Goal: Task Accomplishment & Management: Manage account settings

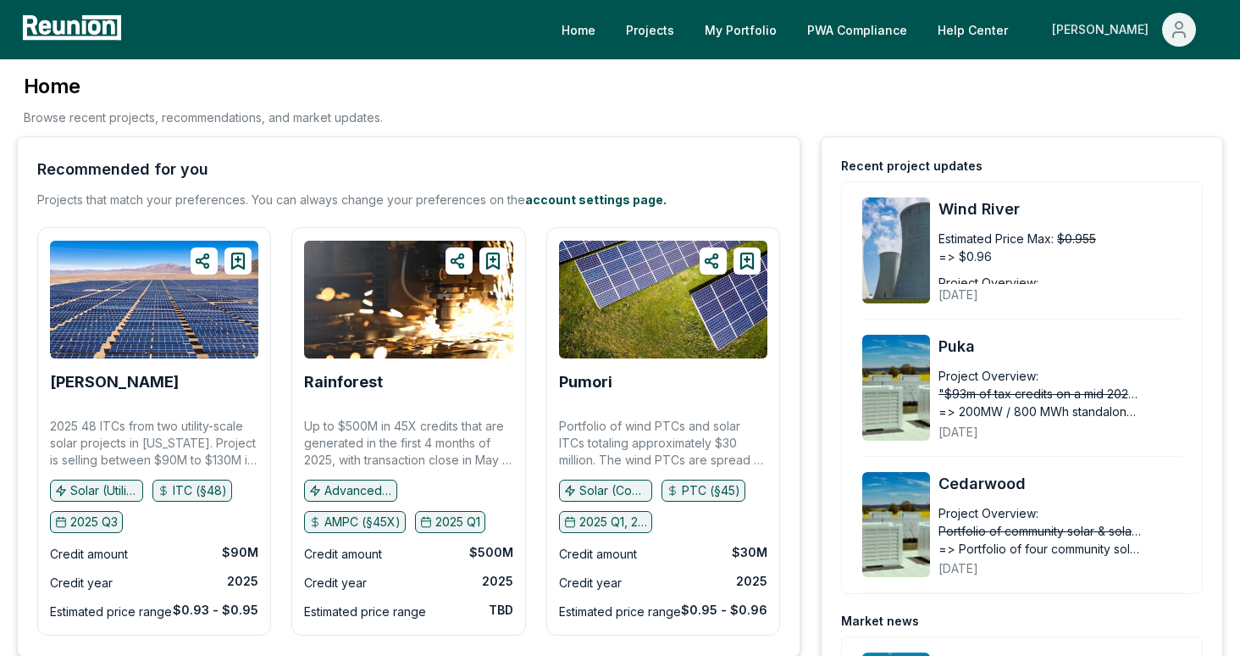
click at [1185, 33] on icon "Main" at bounding box center [1179, 29] width 20 height 20
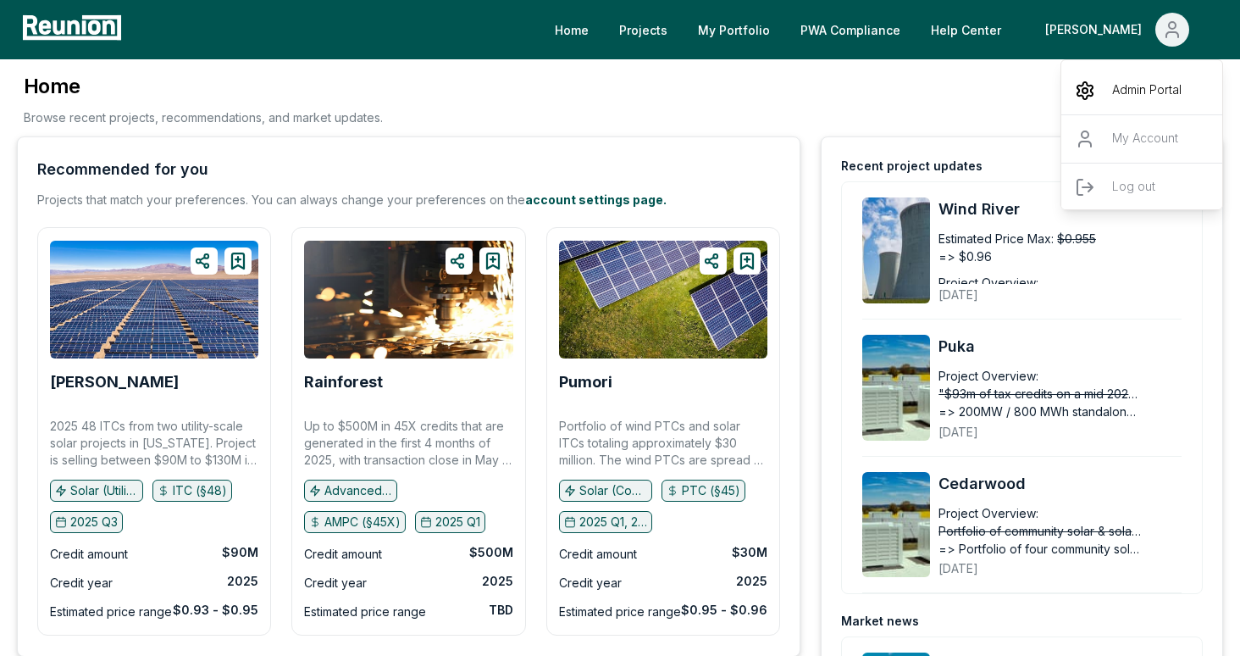
click at [1129, 83] on p "Admin Portal" at bounding box center [1146, 90] width 69 height 20
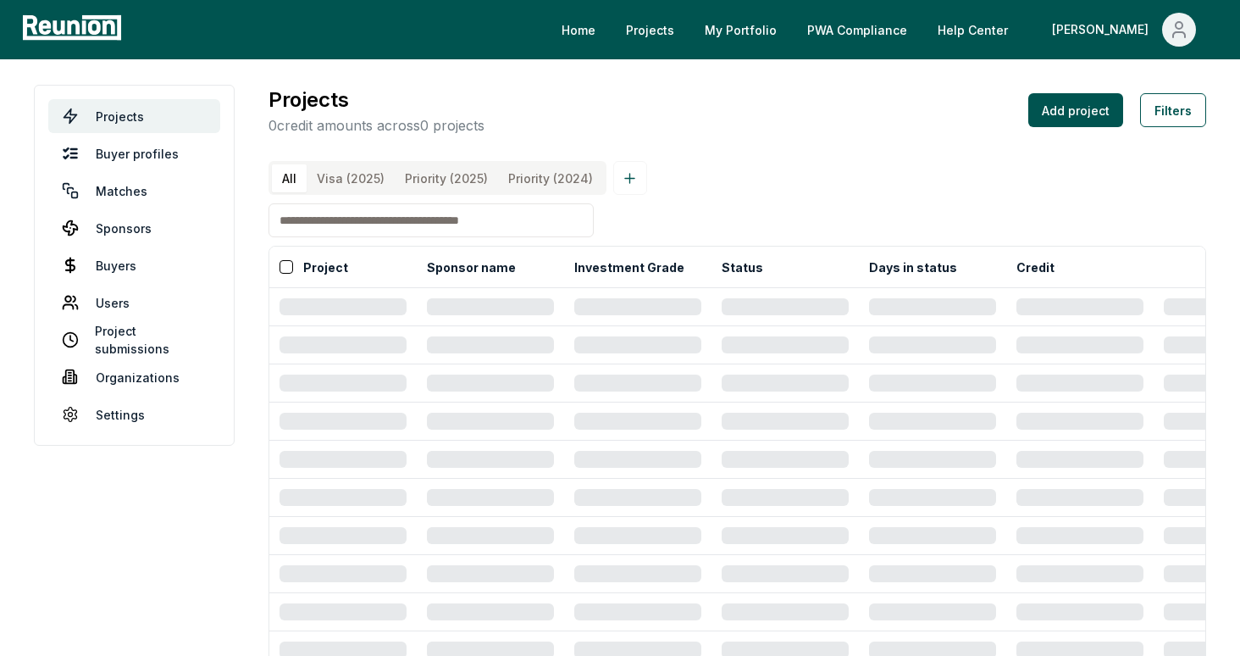
click at [425, 180] on \(2025\) "Priority (2025)" at bounding box center [446, 178] width 103 height 28
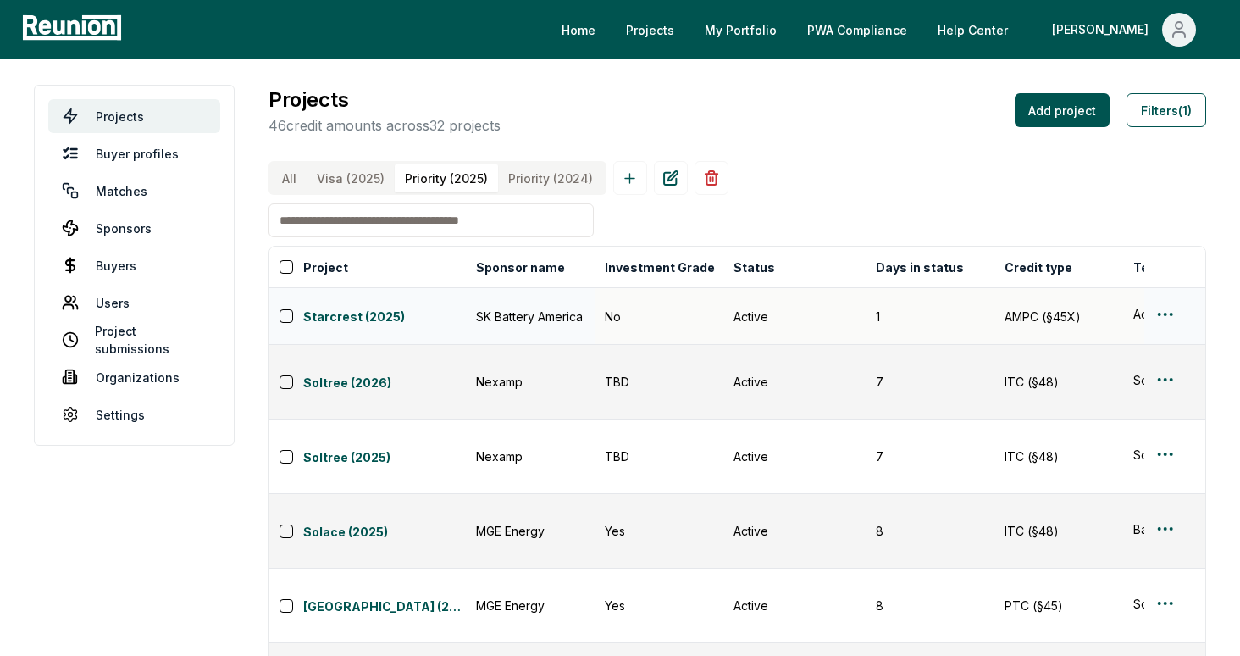
scroll to position [0, 466]
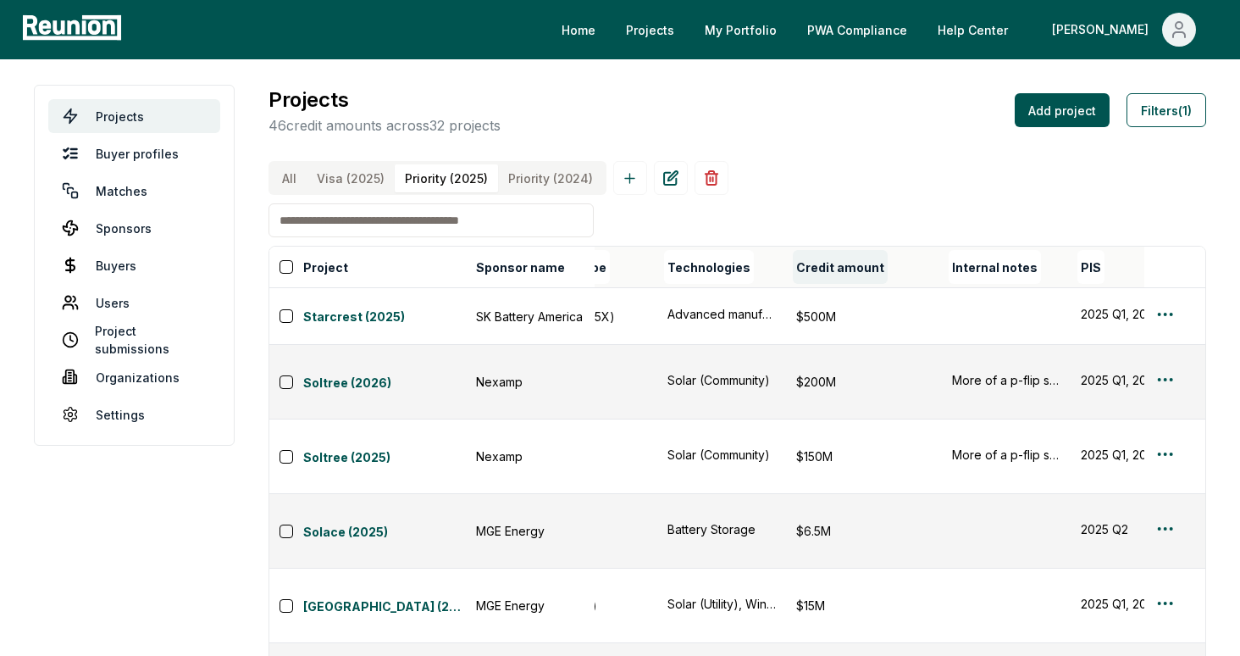
click at [833, 265] on button "Credit amount" at bounding box center [840, 267] width 95 height 34
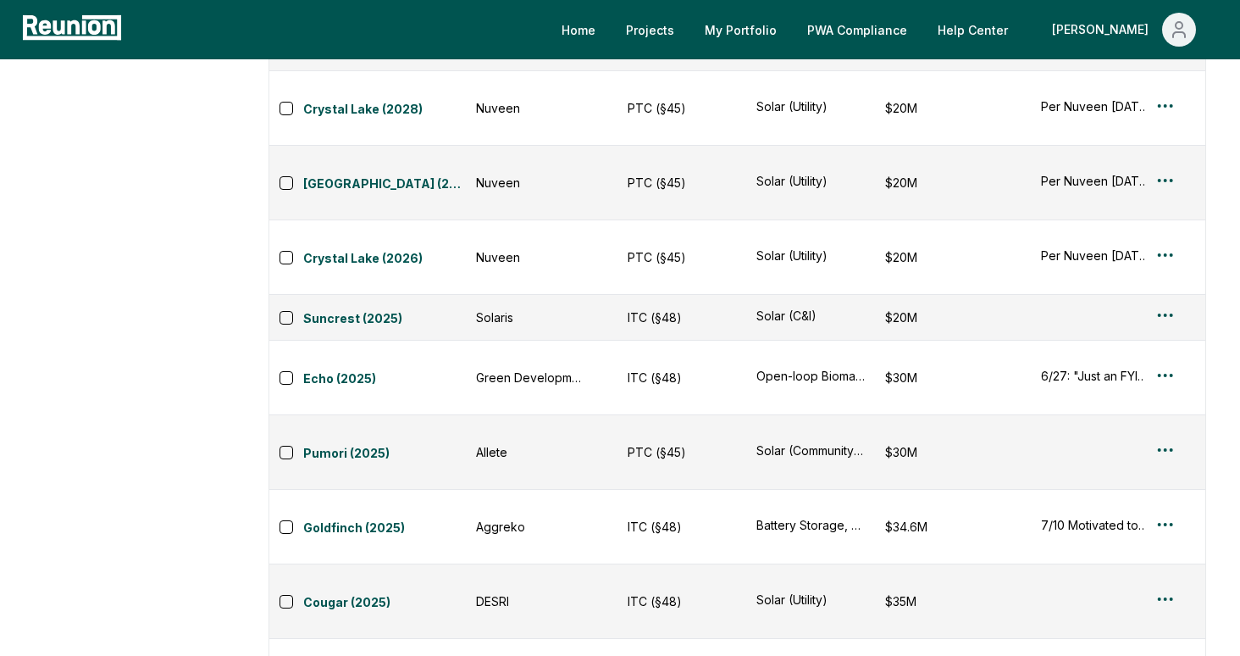
scroll to position [1103, 0]
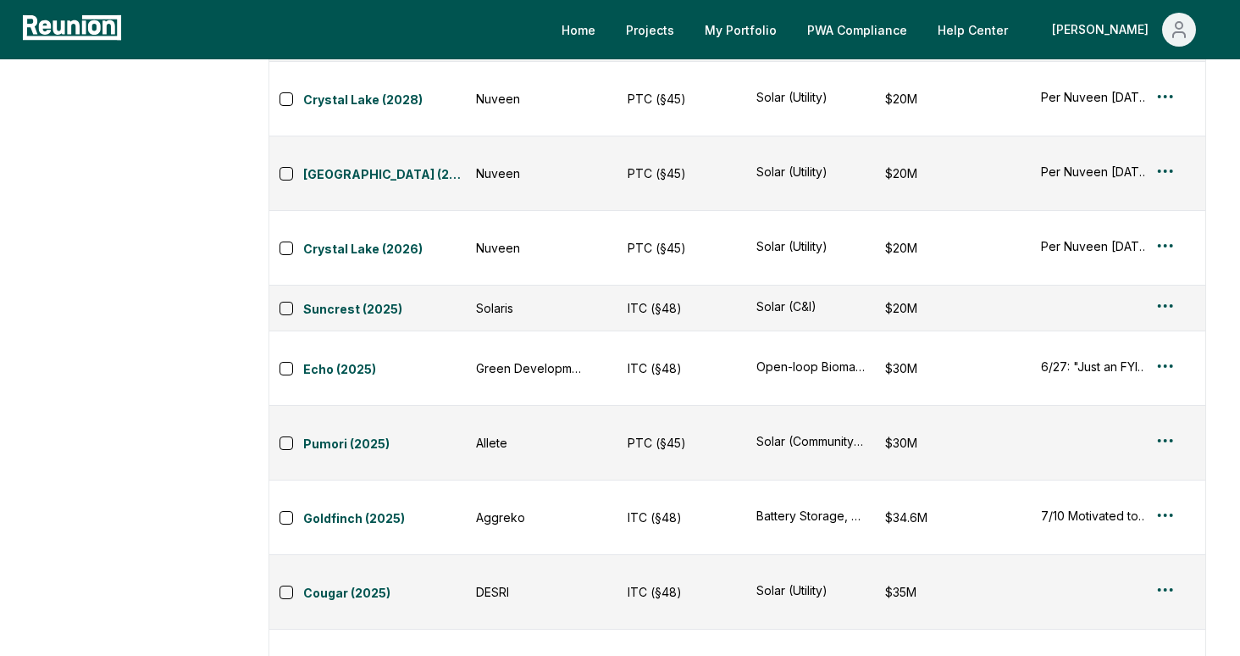
click at [1162, 496] on html "Please visit us on your desktop We're working on making our marketplace mobile-…" at bounding box center [620, 662] width 1240 height 3531
click at [1102, 560] on div "Edit" at bounding box center [1145, 565] width 161 height 28
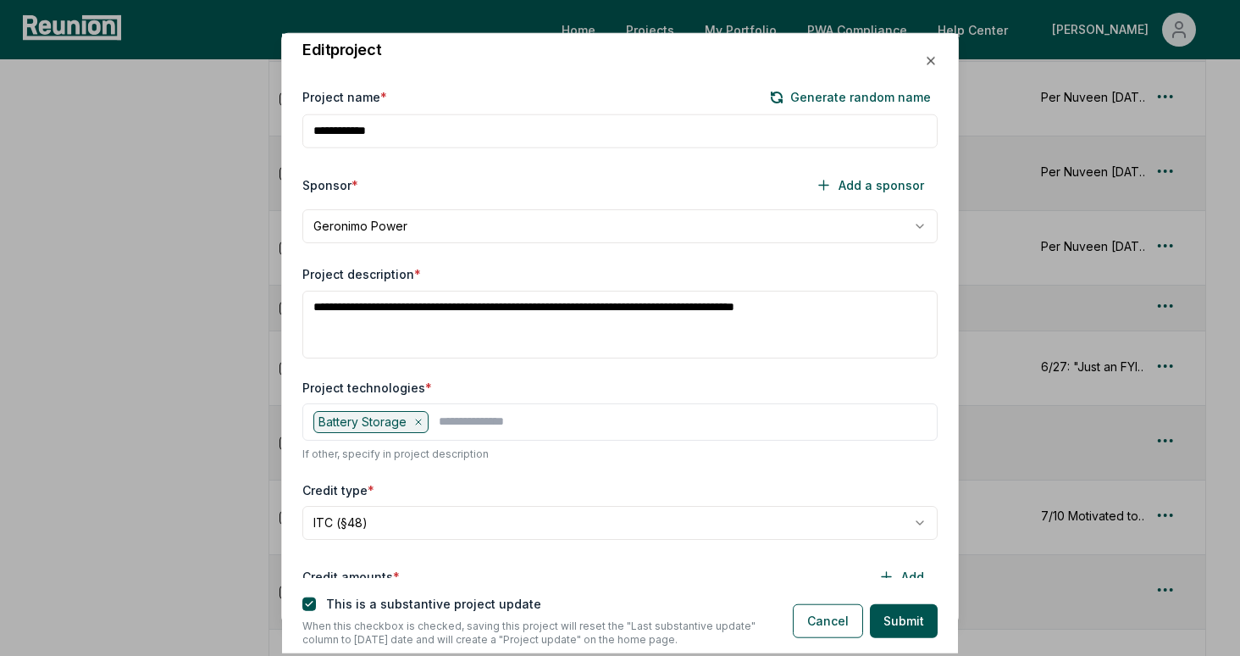
scroll to position [85, 0]
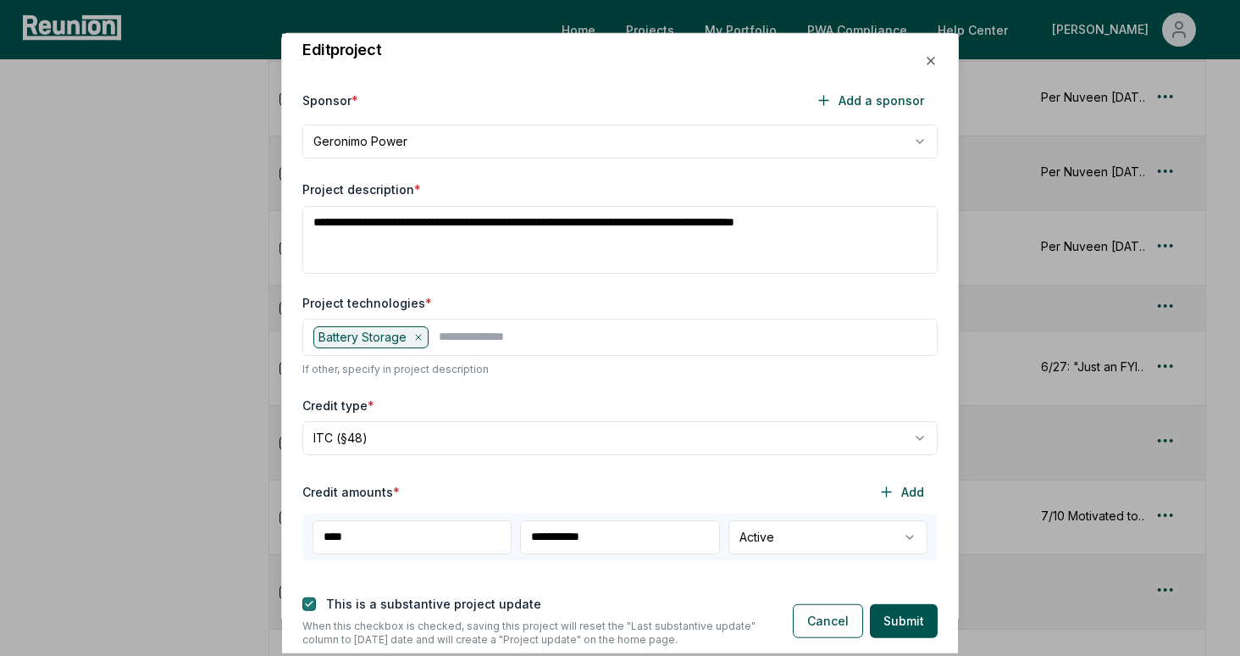
click at [311, 605] on button "button" at bounding box center [309, 604] width 14 height 14
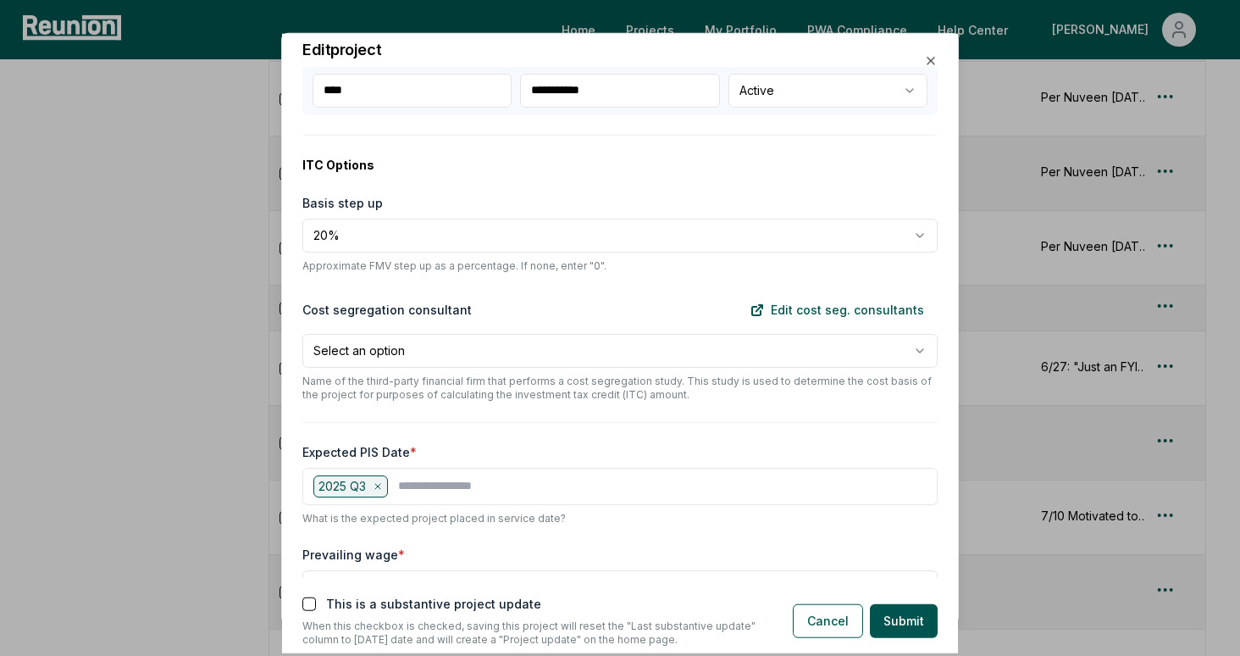
scroll to position [473, 0]
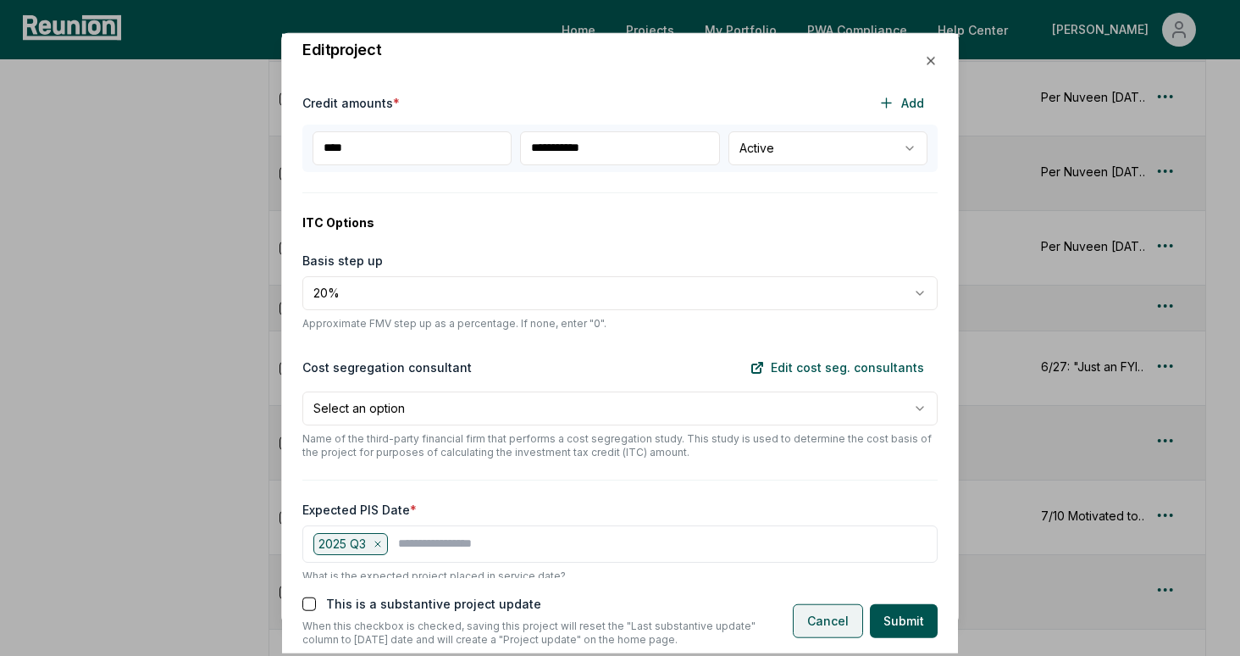
click at [821, 620] on button "Cancel" at bounding box center [828, 621] width 70 height 34
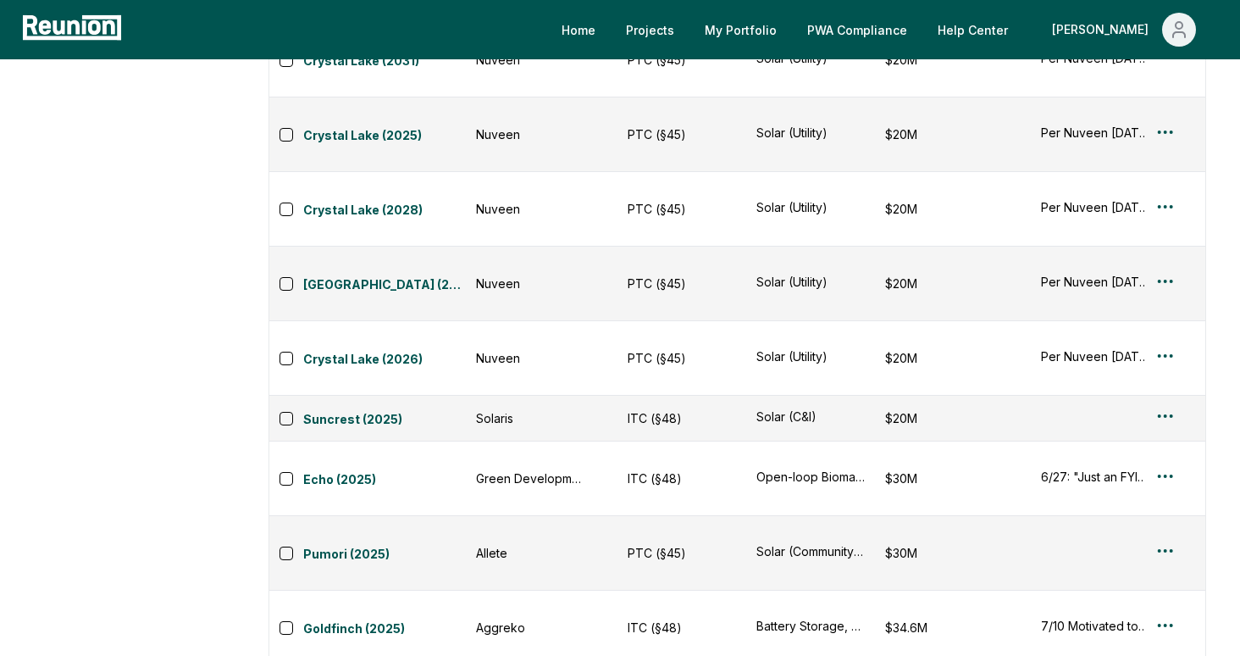
scroll to position [954, 0]
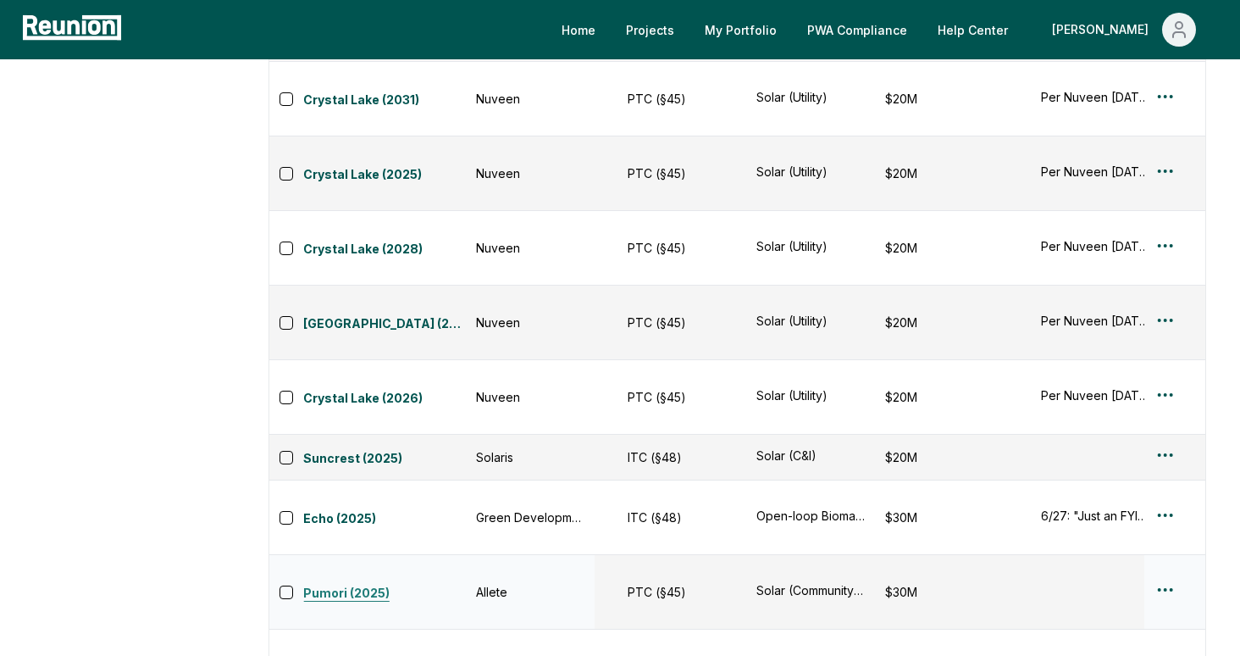
click at [335, 584] on link "Pumori (2025)" at bounding box center [384, 594] width 163 height 20
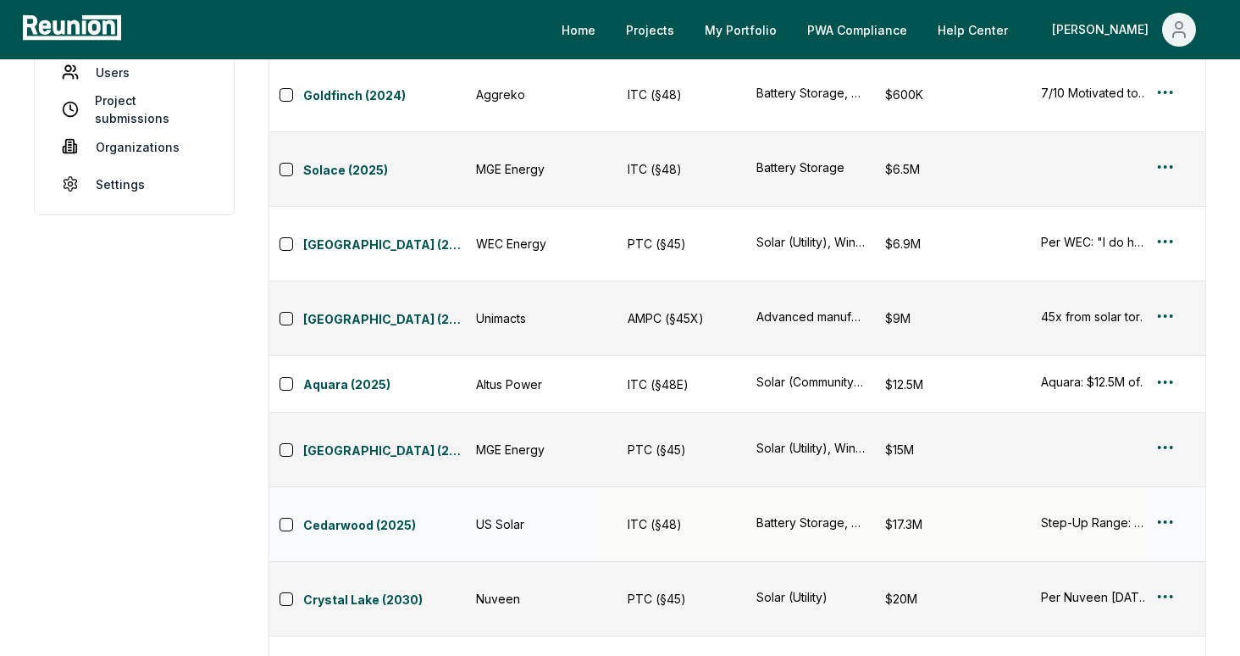
scroll to position [272, 0]
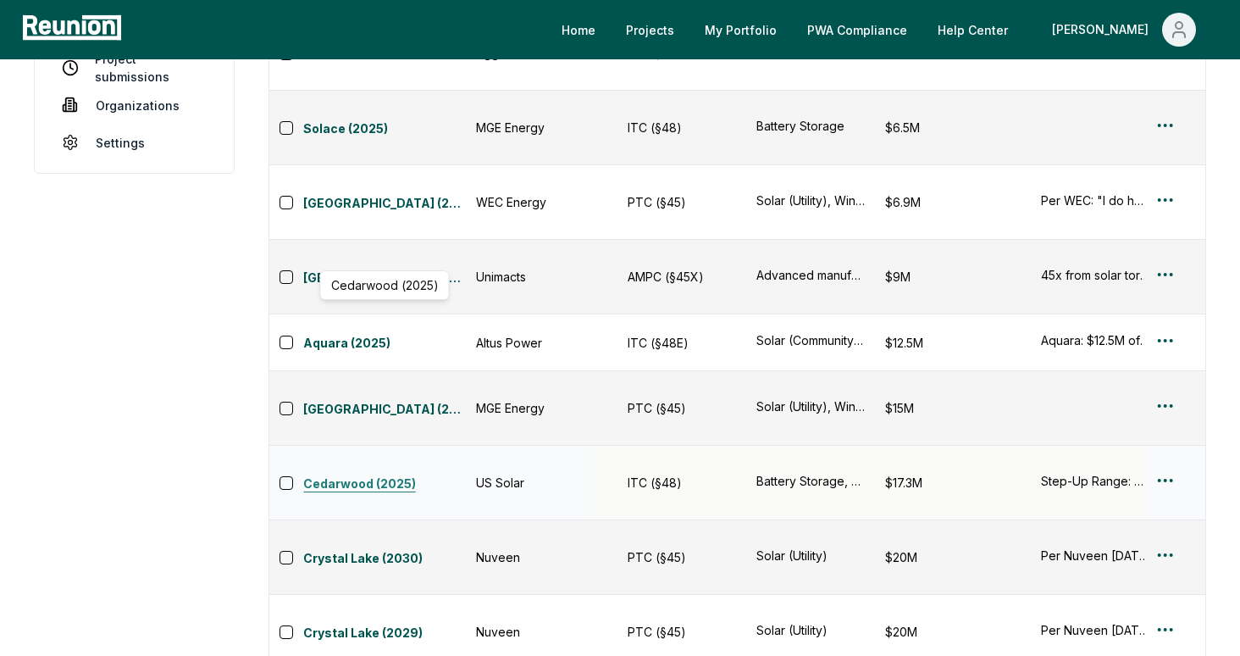
click at [344, 474] on link "Cedarwood (2025)" at bounding box center [384, 484] width 163 height 20
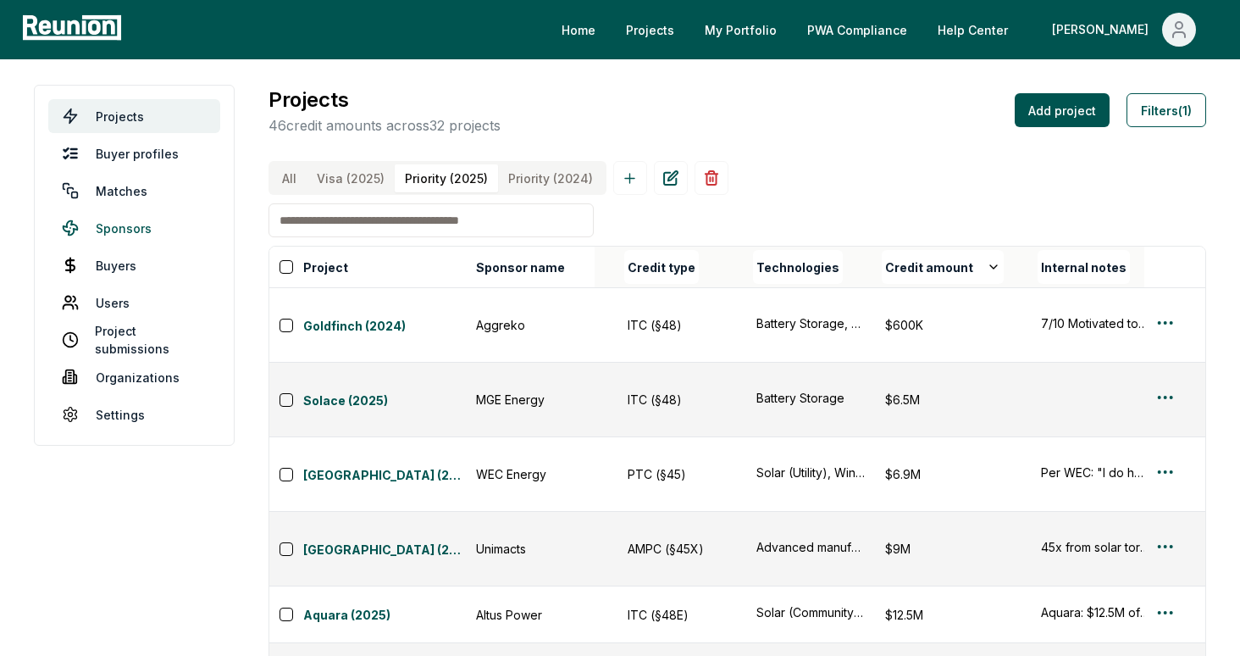
click at [133, 227] on link "Sponsors" at bounding box center [134, 228] width 172 height 34
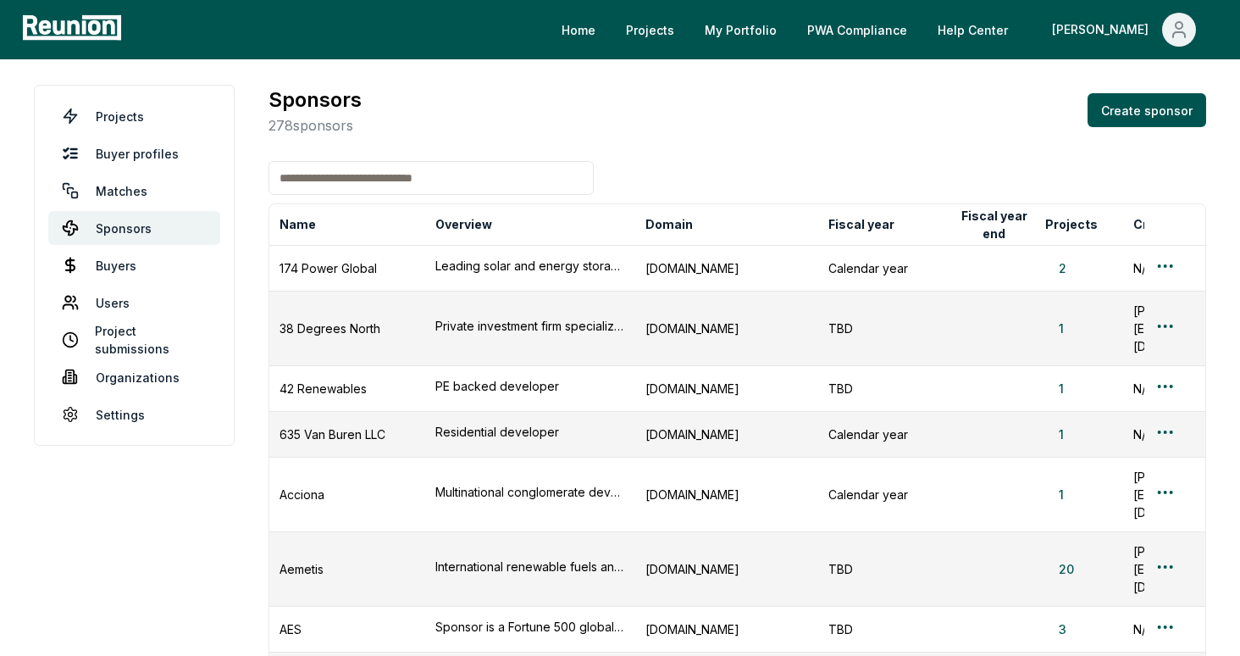
click at [455, 174] on input at bounding box center [430, 178] width 325 height 34
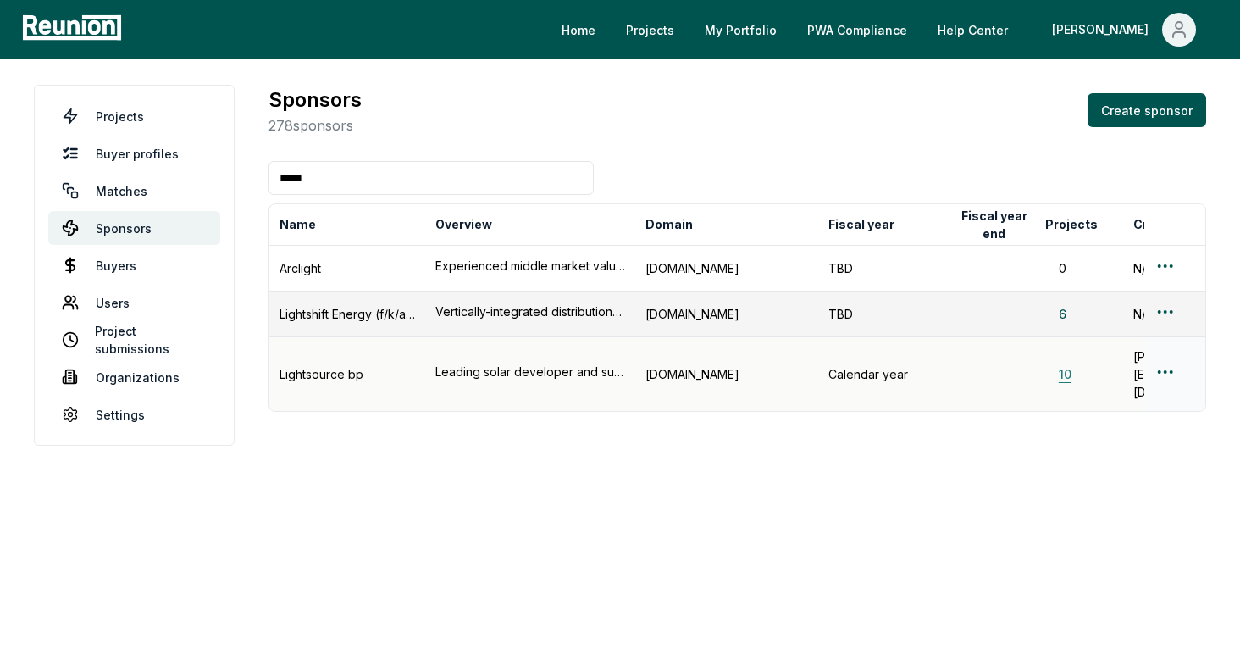
type input "*****"
click at [1071, 365] on button "10" at bounding box center [1065, 374] width 40 height 18
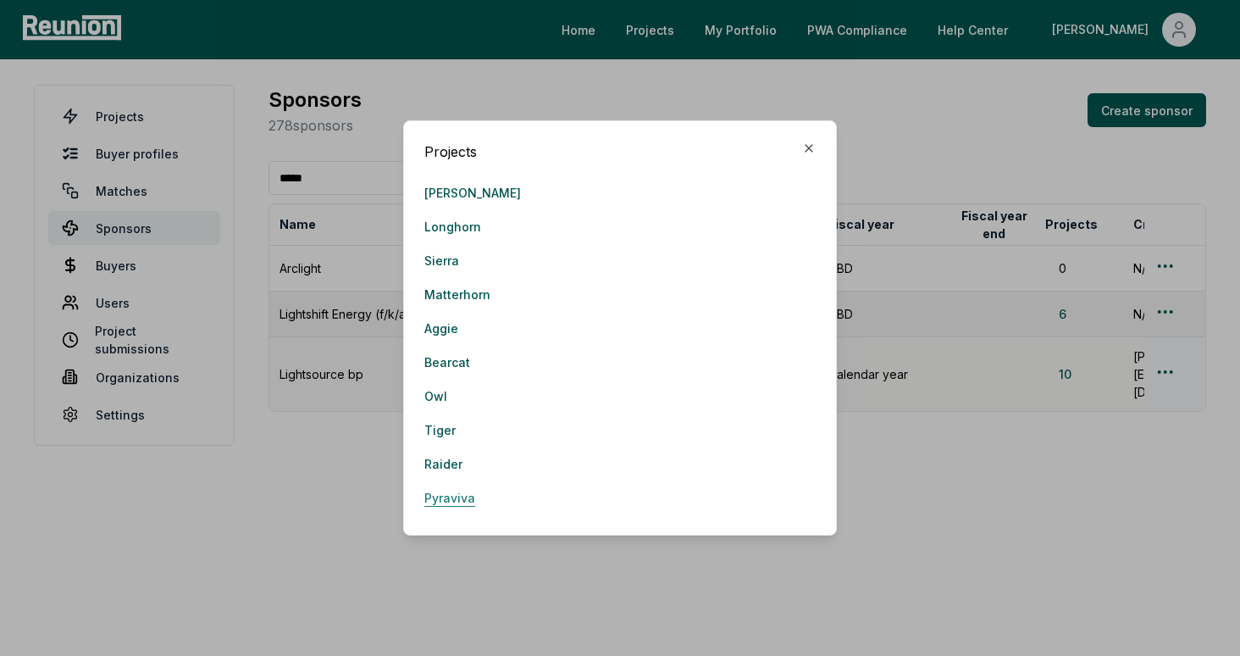
click at [451, 493] on link "Pyraviva" at bounding box center [449, 497] width 51 height 34
click at [446, 463] on link "Raider" at bounding box center [443, 463] width 38 height 34
click at [433, 429] on link "Tiger" at bounding box center [439, 429] width 31 height 34
click at [435, 388] on link "Owl" at bounding box center [435, 396] width 23 height 34
click at [475, 291] on link "Matterhorn" at bounding box center [457, 294] width 66 height 34
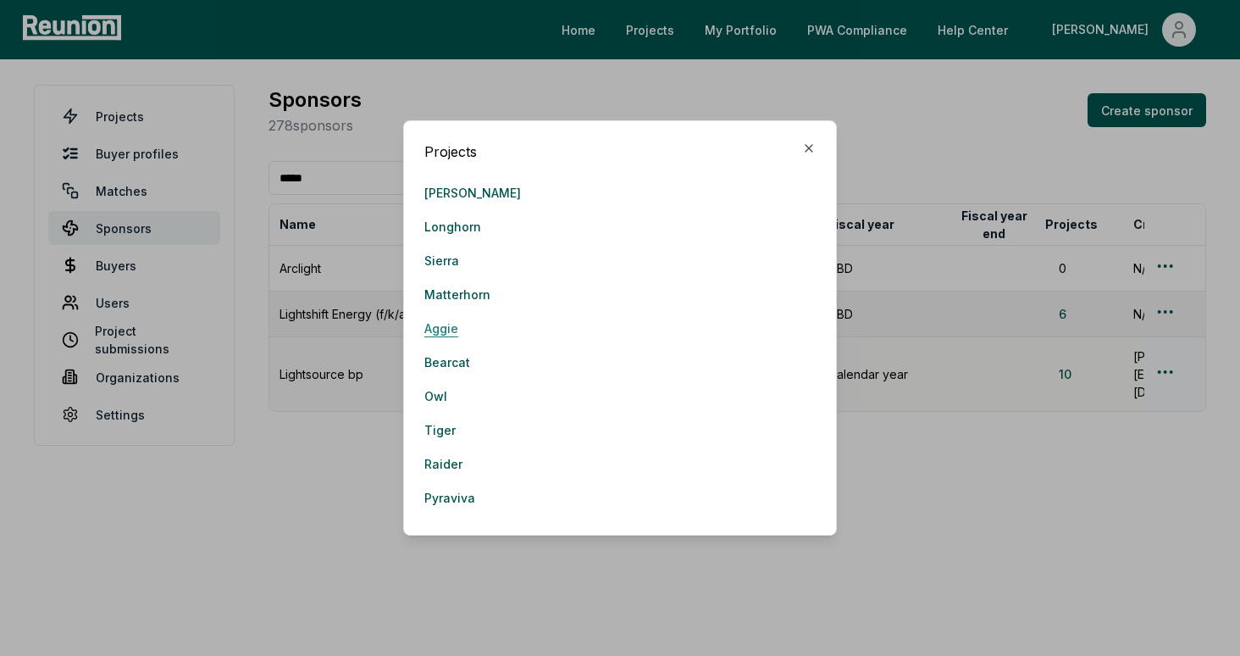
click at [438, 335] on link "Aggie" at bounding box center [441, 328] width 34 height 34
click at [429, 366] on link "Bearcat" at bounding box center [447, 362] width 46 height 34
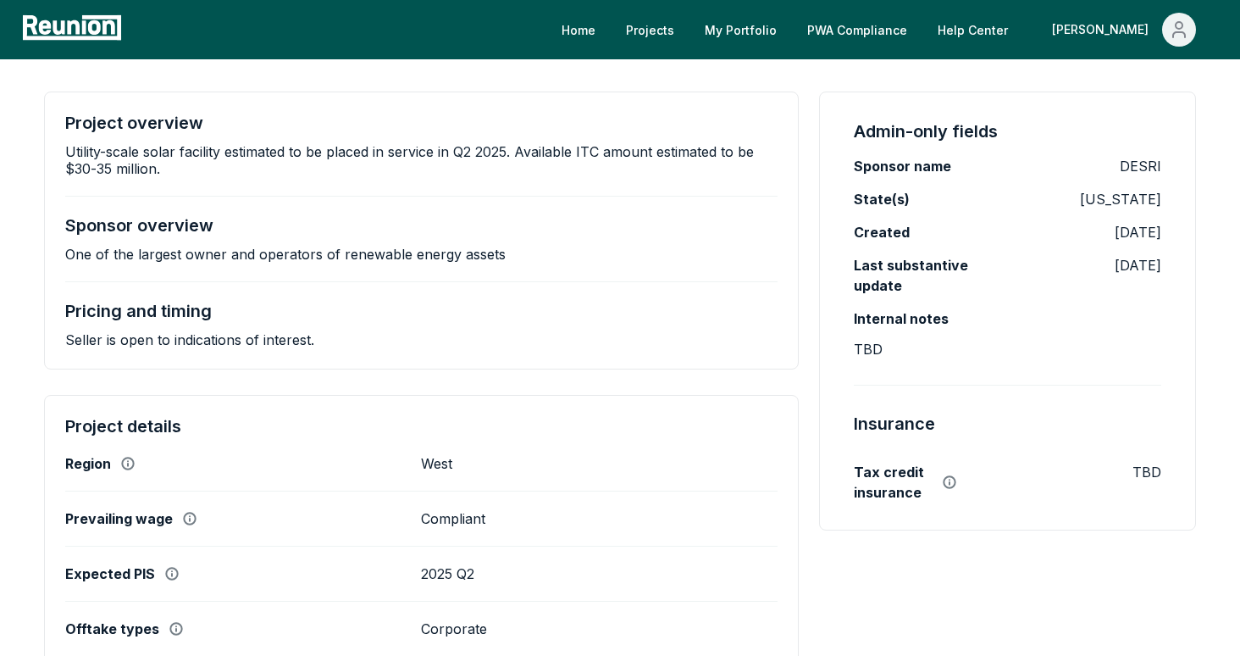
scroll to position [326, 0]
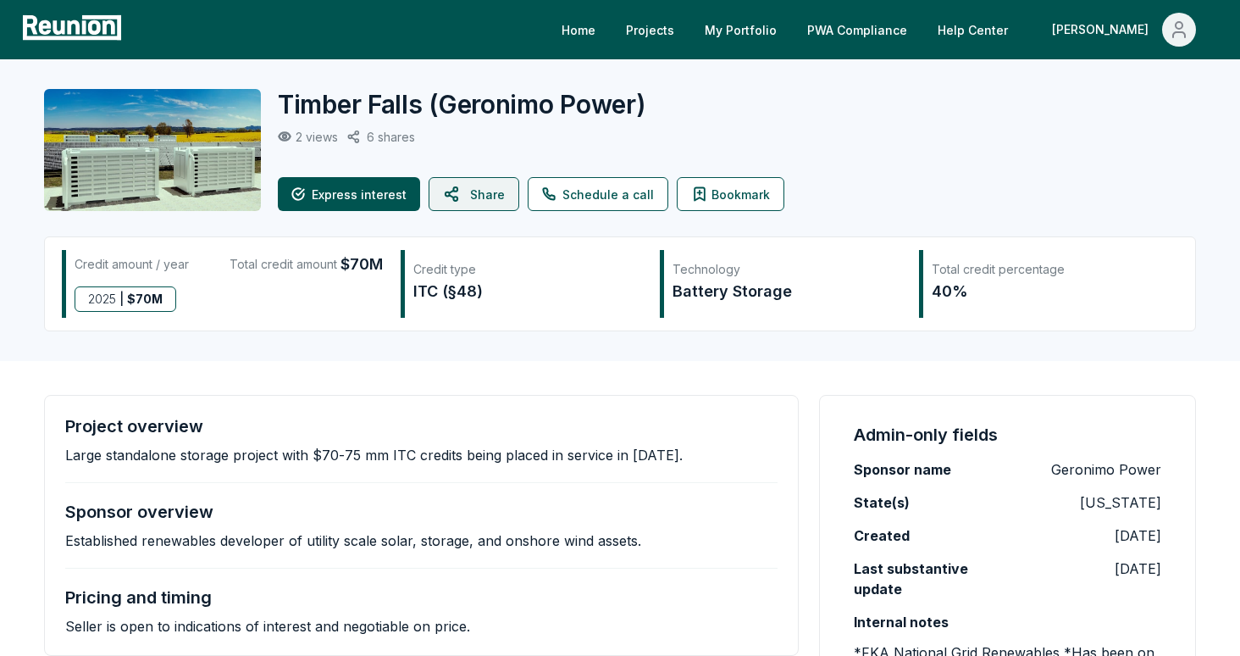
click at [478, 199] on button "Share" at bounding box center [474, 194] width 91 height 34
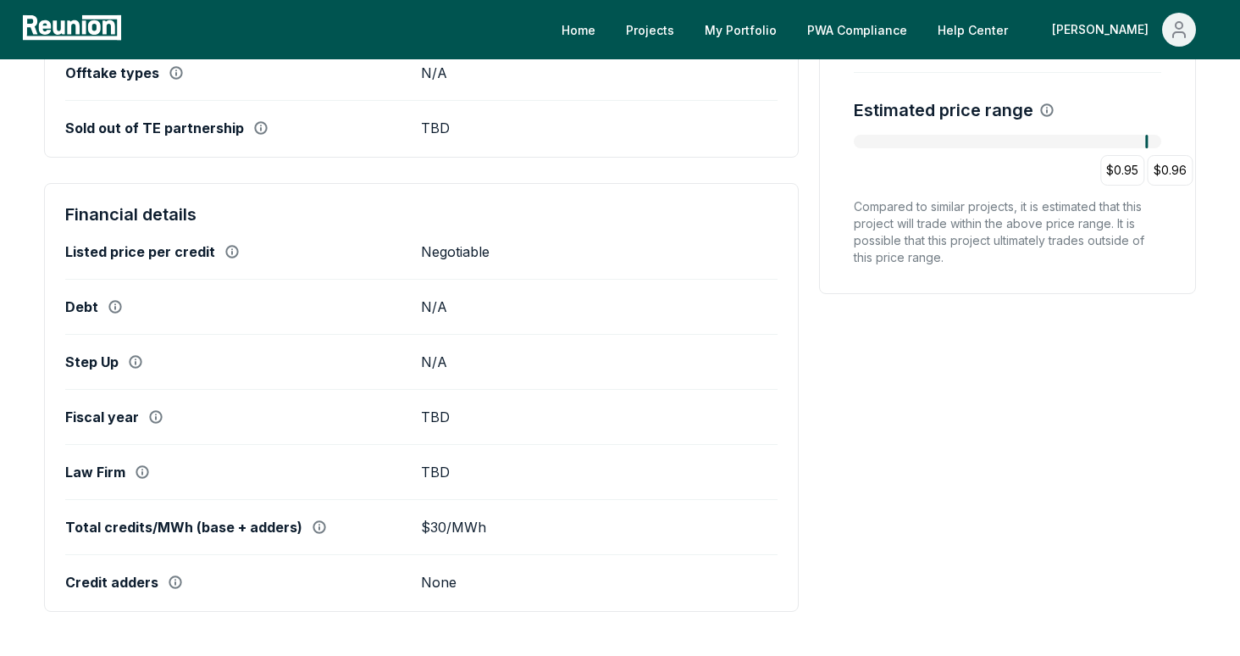
scroll to position [925, 0]
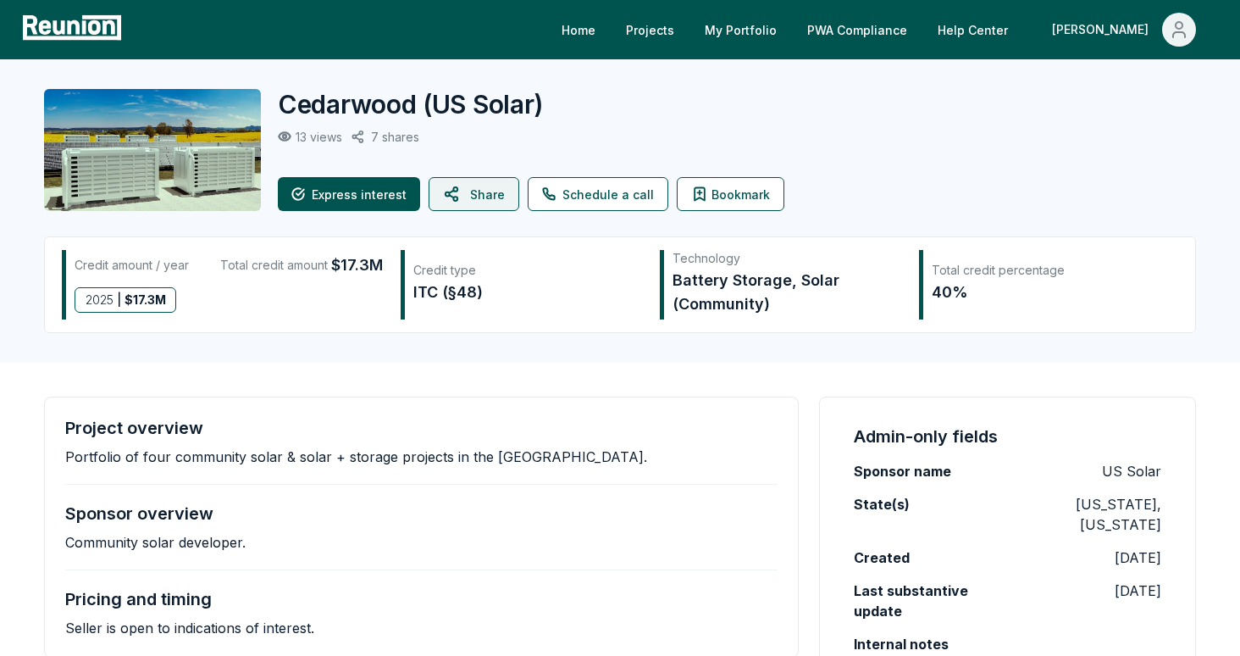
click at [487, 196] on button "Share" at bounding box center [474, 194] width 91 height 34
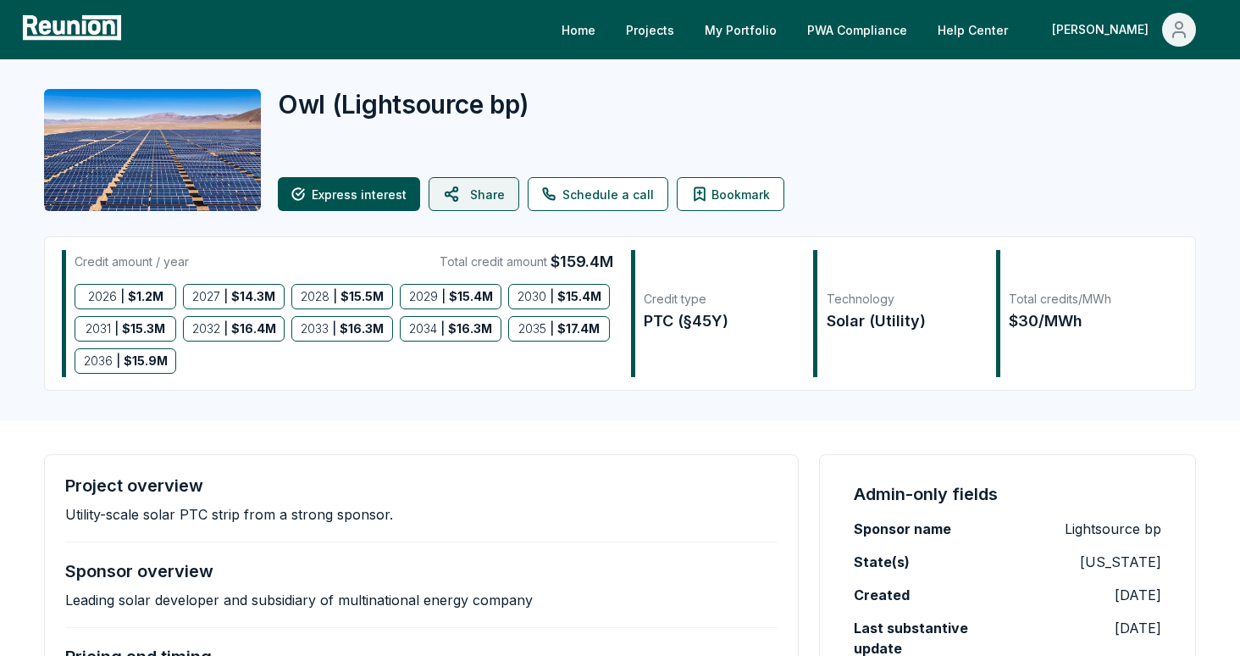
click at [446, 192] on icon at bounding box center [452, 194] width 12 height 14
click at [484, 188] on button "Share" at bounding box center [474, 194] width 91 height 34
